Goal: Information Seeking & Learning: Learn about a topic

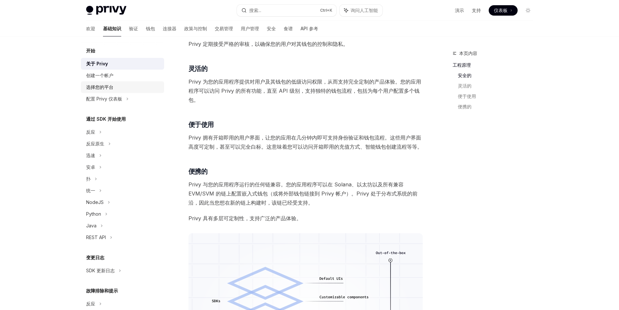
scroll to position [245, 0]
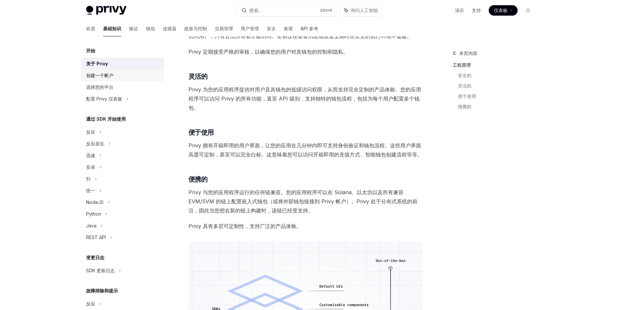
click at [120, 77] on div "创建一个帐户" at bounding box center [123, 76] width 74 height 8
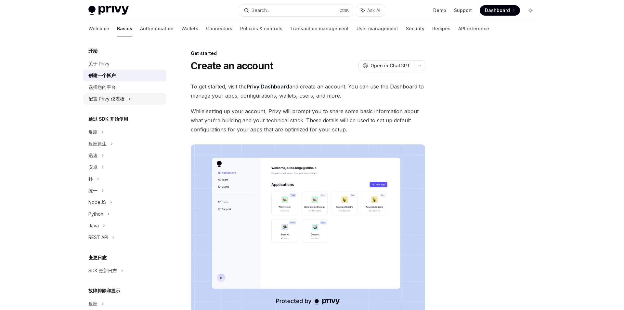
click at [113, 98] on font "配置 Privy 仪表板" at bounding box center [106, 99] width 36 height 6
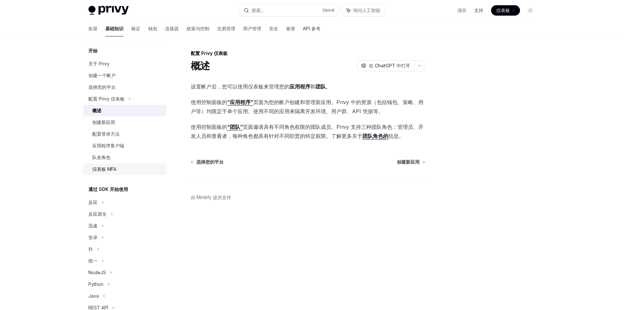
click at [112, 170] on font "仪表板 MFA" at bounding box center [104, 169] width 24 height 6
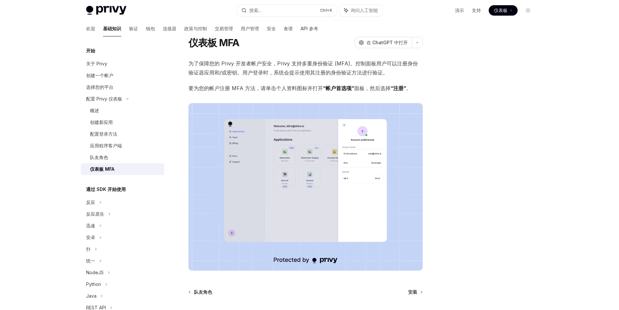
scroll to position [80, 0]
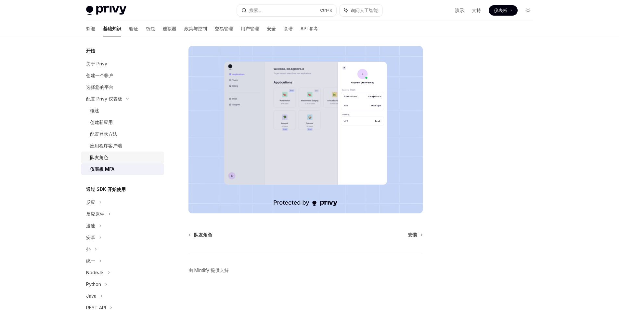
click at [126, 152] on link "队友角色" at bounding box center [122, 157] width 83 height 12
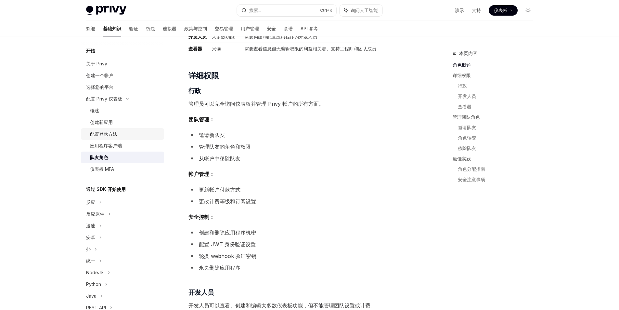
scroll to position [130, 0]
click at [112, 93] on link "选择您的平台" at bounding box center [122, 87] width 83 height 12
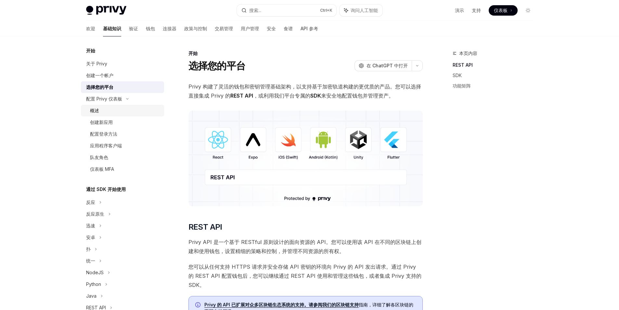
click at [122, 113] on div "概述" at bounding box center [125, 111] width 70 height 8
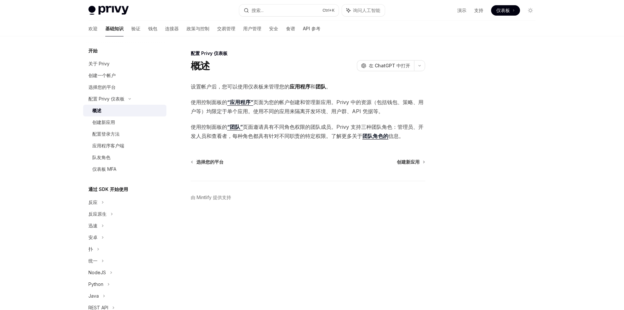
click at [240, 104] on font "“应用程序”" at bounding box center [240, 102] width 26 height 7
click at [377, 134] on font "团队角色的" at bounding box center [375, 136] width 26 height 7
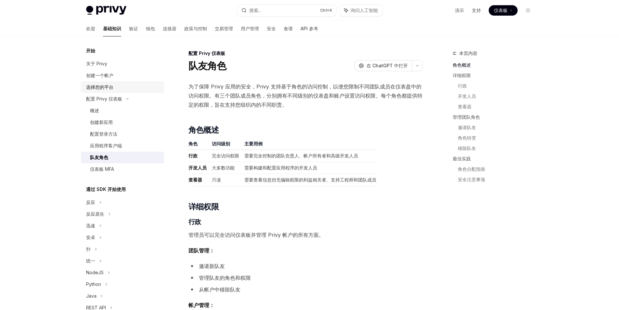
click at [113, 89] on font "选择您的平台" at bounding box center [99, 87] width 27 height 6
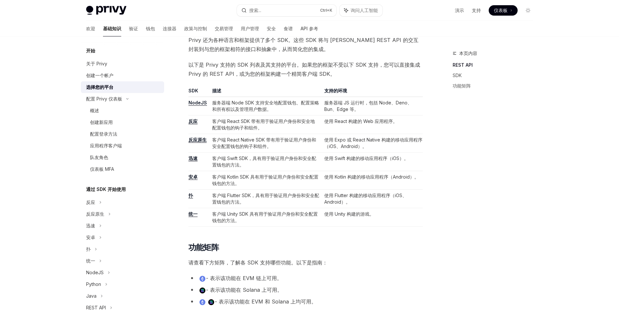
scroll to position [358, 0]
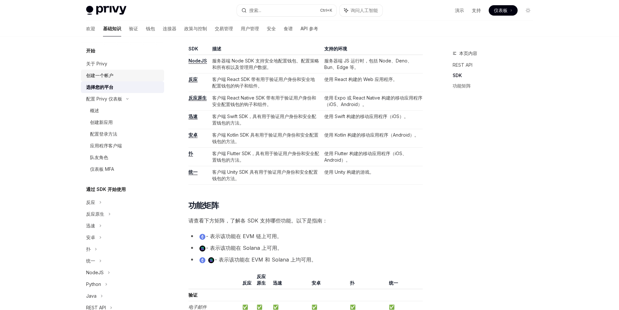
click at [108, 79] on div "创建一个帐户" at bounding box center [99, 76] width 27 height 8
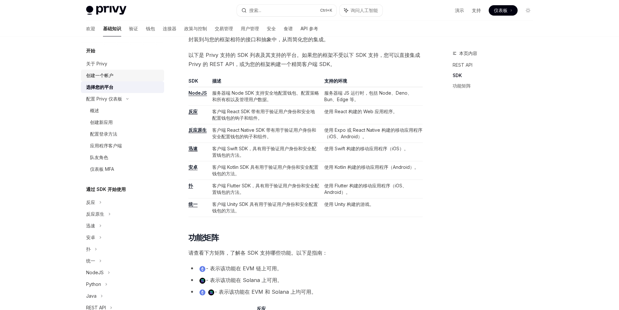
scroll to position [325, 0]
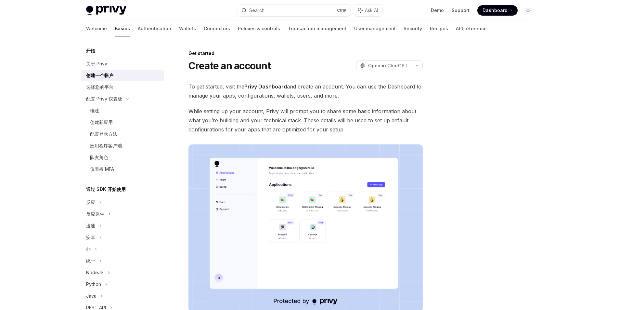
type textarea "*"
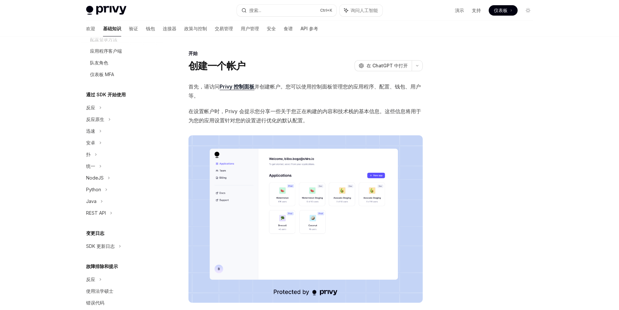
scroll to position [106, 0]
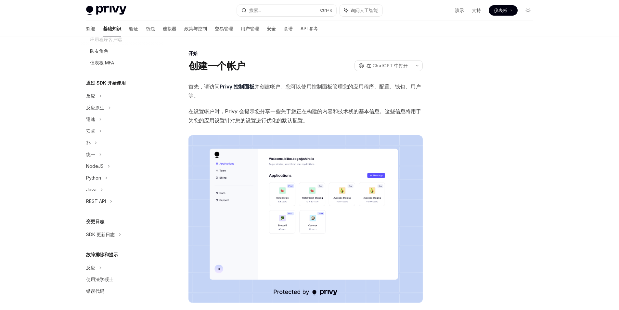
click at [506, 9] on font "仪表板" at bounding box center [501, 10] width 14 height 6
click at [529, 11] on icon "切换暗模式" at bounding box center [528, 10] width 5 height 5
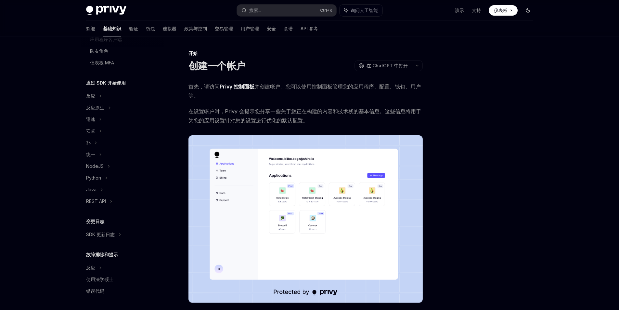
click at [529, 11] on icon "切换暗模式" at bounding box center [528, 10] width 4 height 4
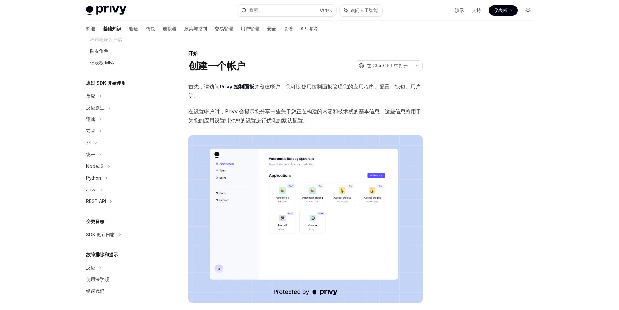
click at [529, 11] on icon "切换暗模式" at bounding box center [528, 10] width 5 height 5
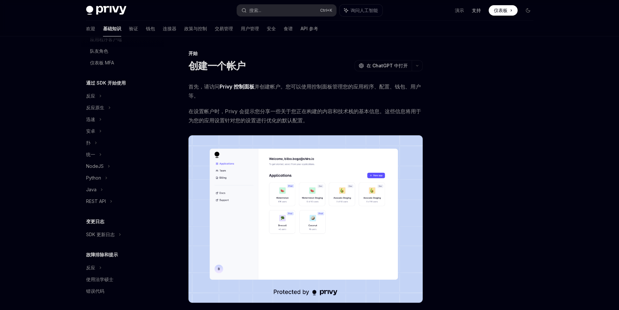
click at [474, 12] on font "支持" at bounding box center [476, 10] width 9 height 6
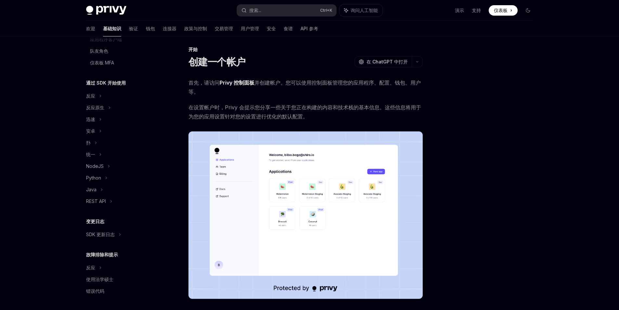
scroll to position [0, 0]
